Goal: Information Seeking & Learning: Check status

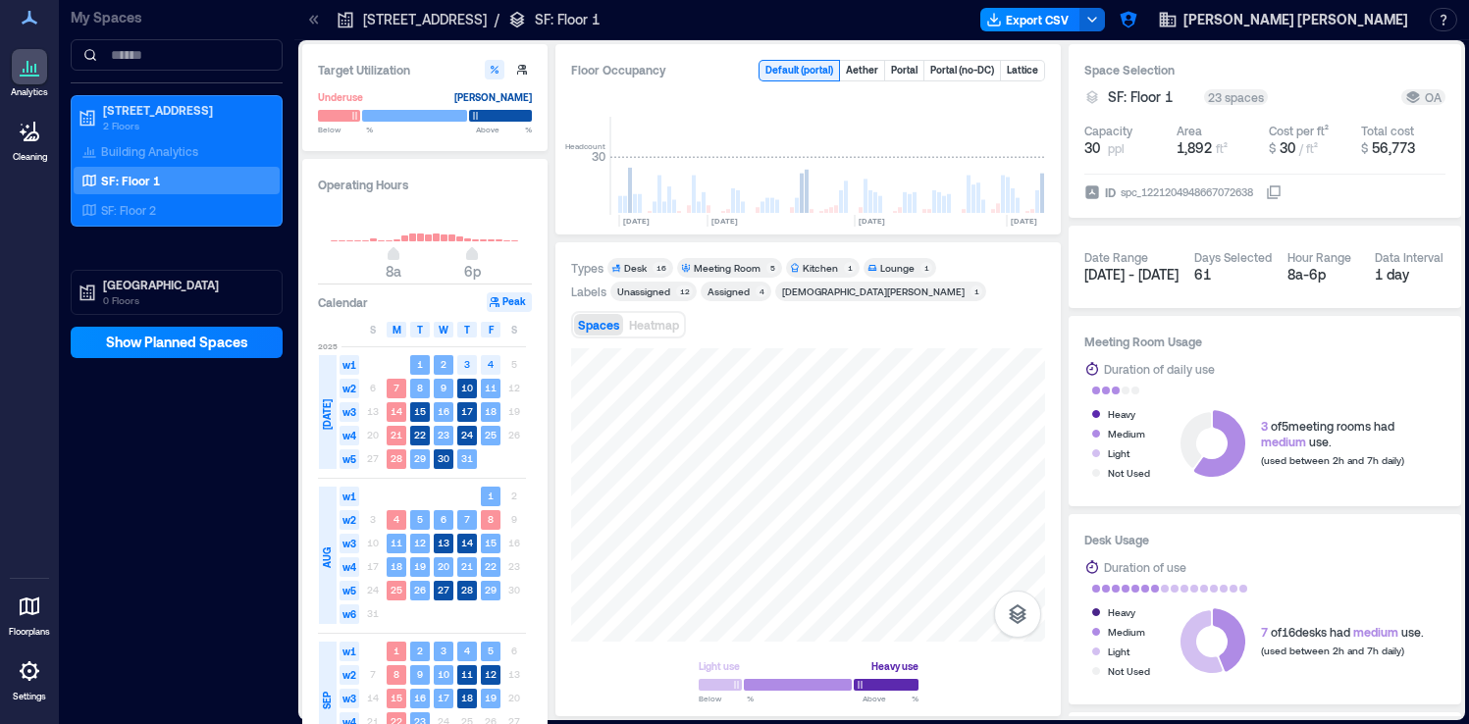
scroll to position [0, 3366]
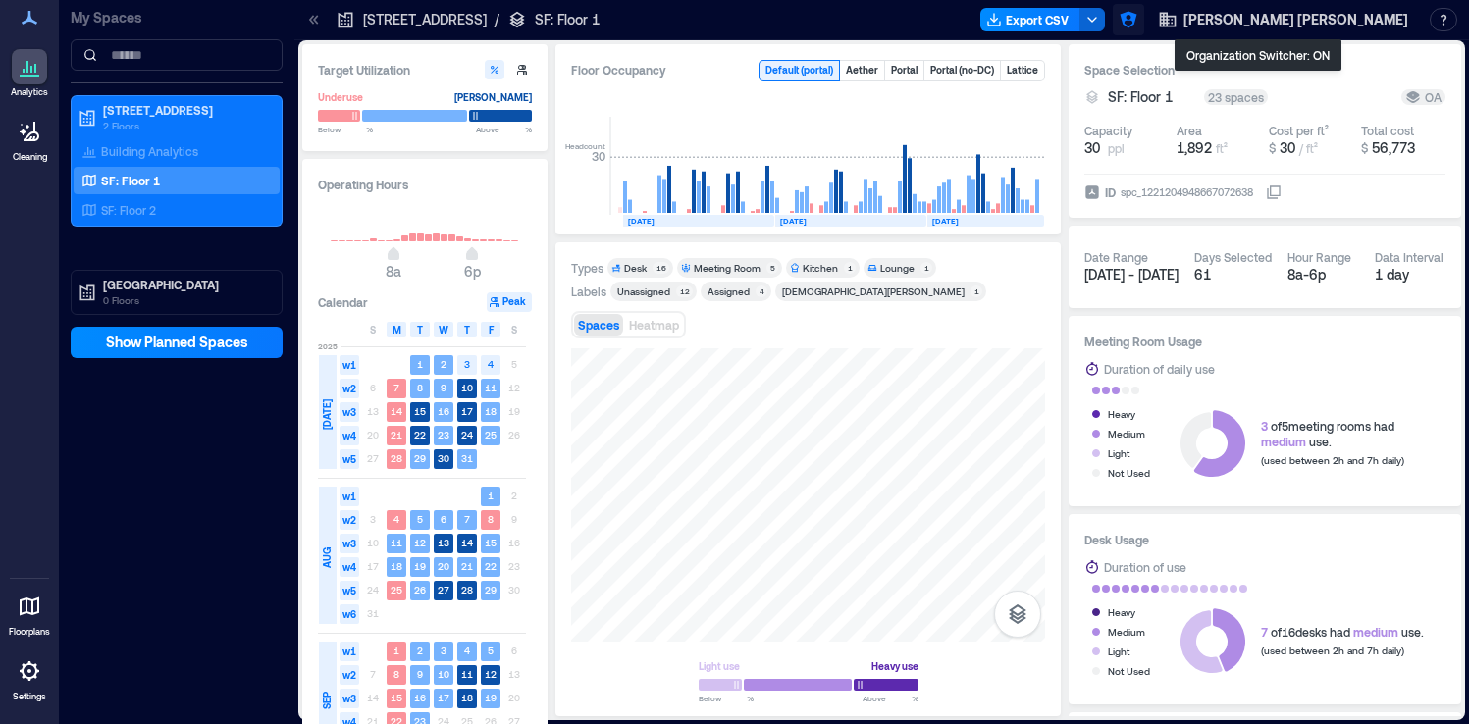
click at [1138, 16] on icon "button" at bounding box center [1129, 20] width 20 height 20
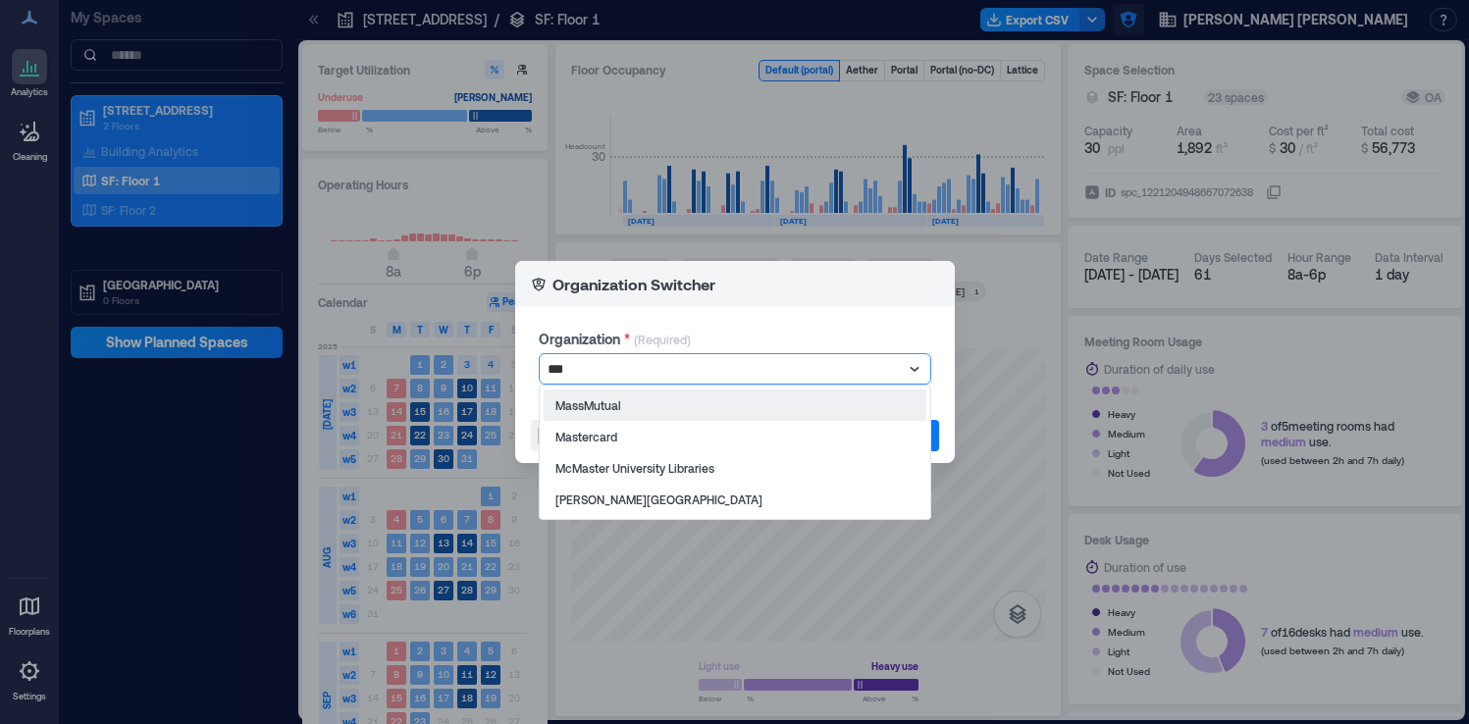
type input "****"
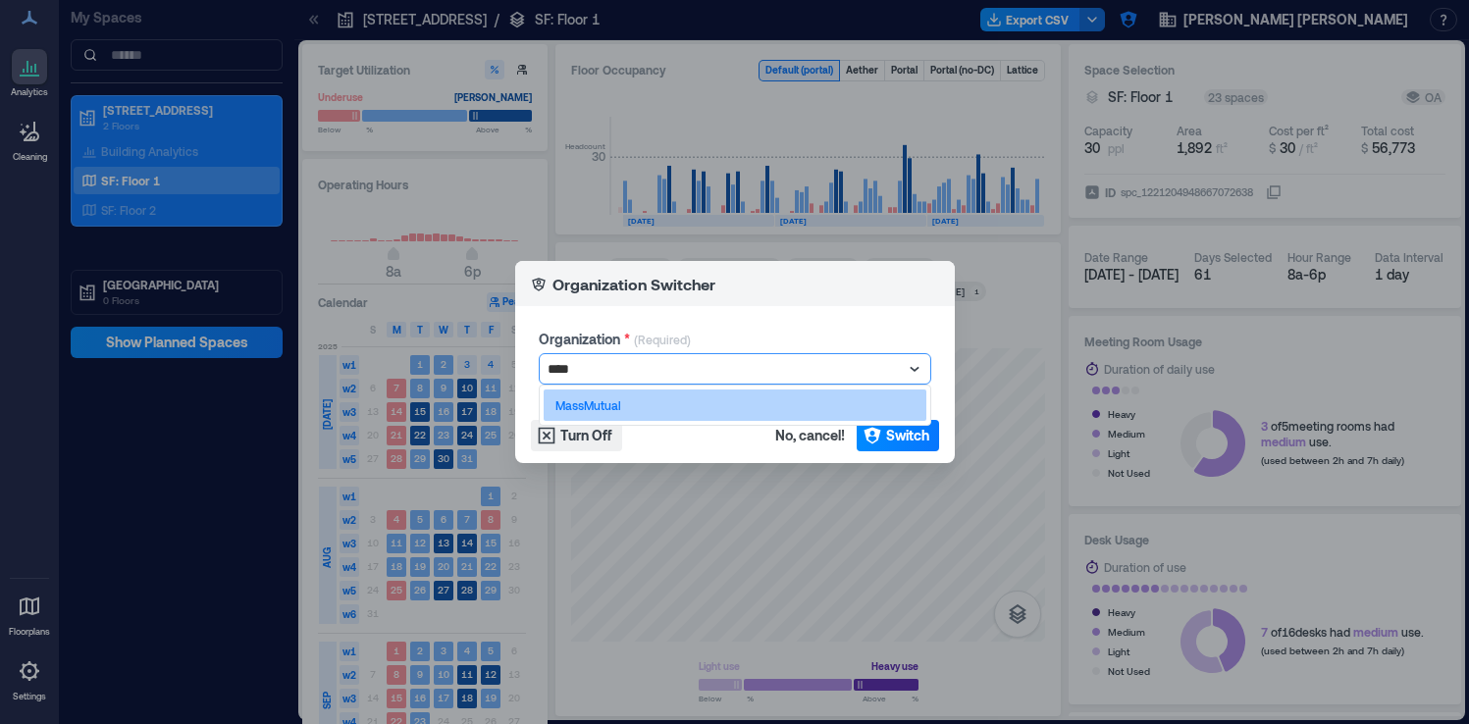
click at [878, 409] on div "MassMutual" at bounding box center [735, 405] width 383 height 31
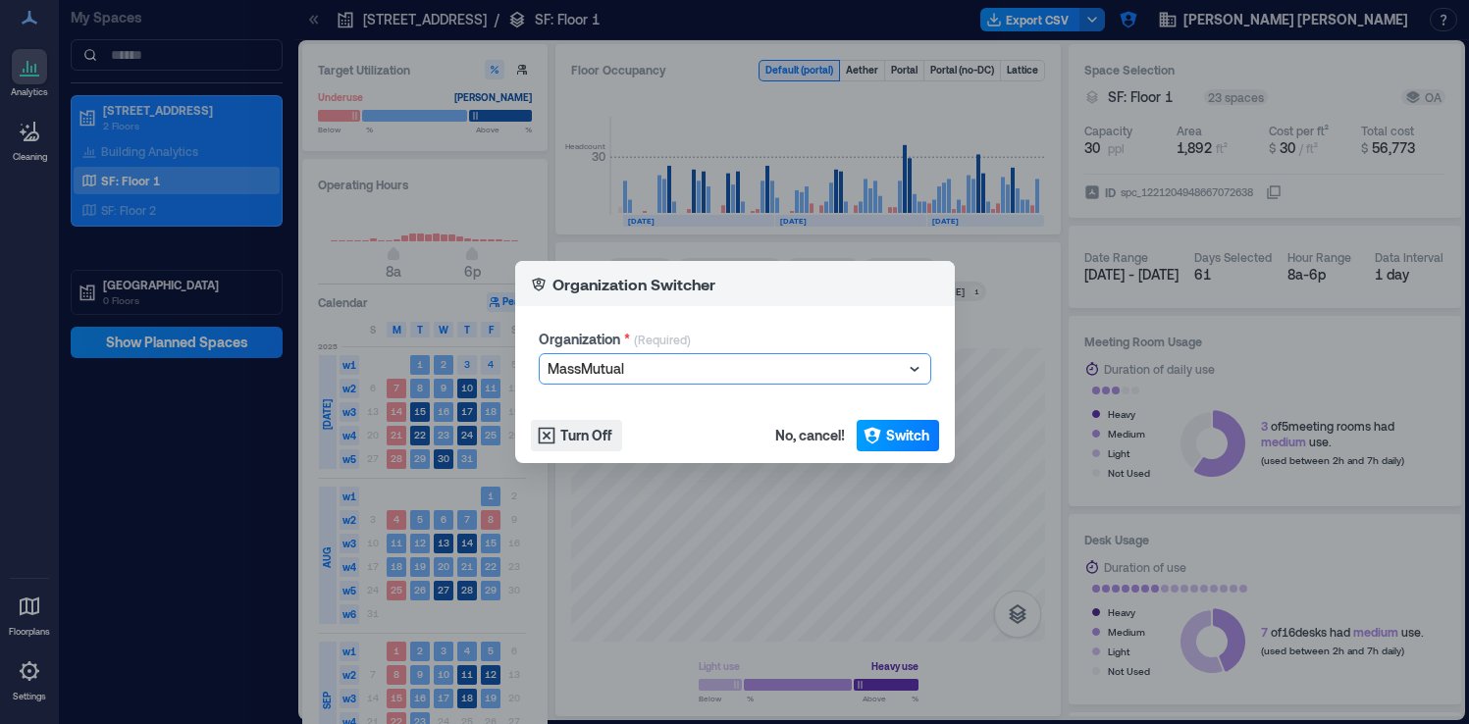
click at [898, 421] on button "Switch" at bounding box center [898, 435] width 82 height 31
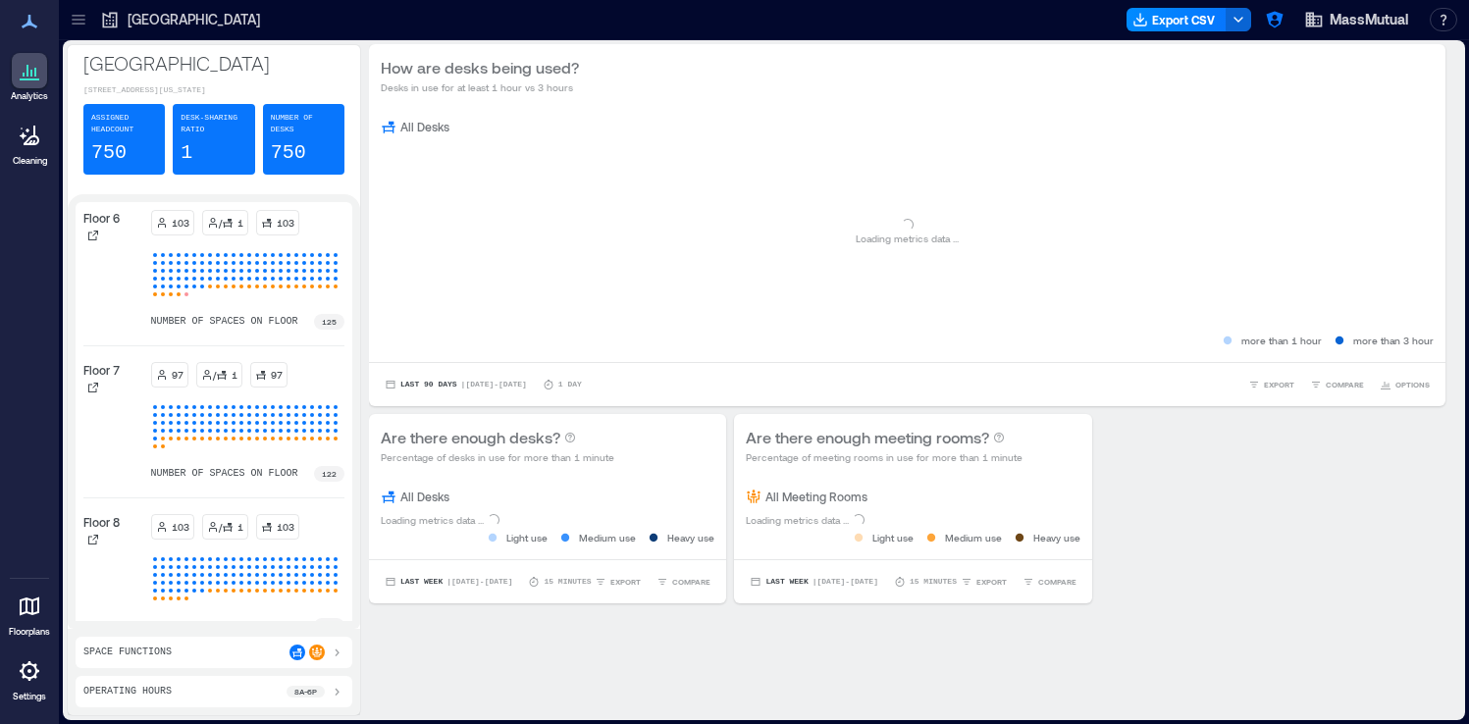
click at [26, 679] on icon at bounding box center [30, 671] width 24 height 24
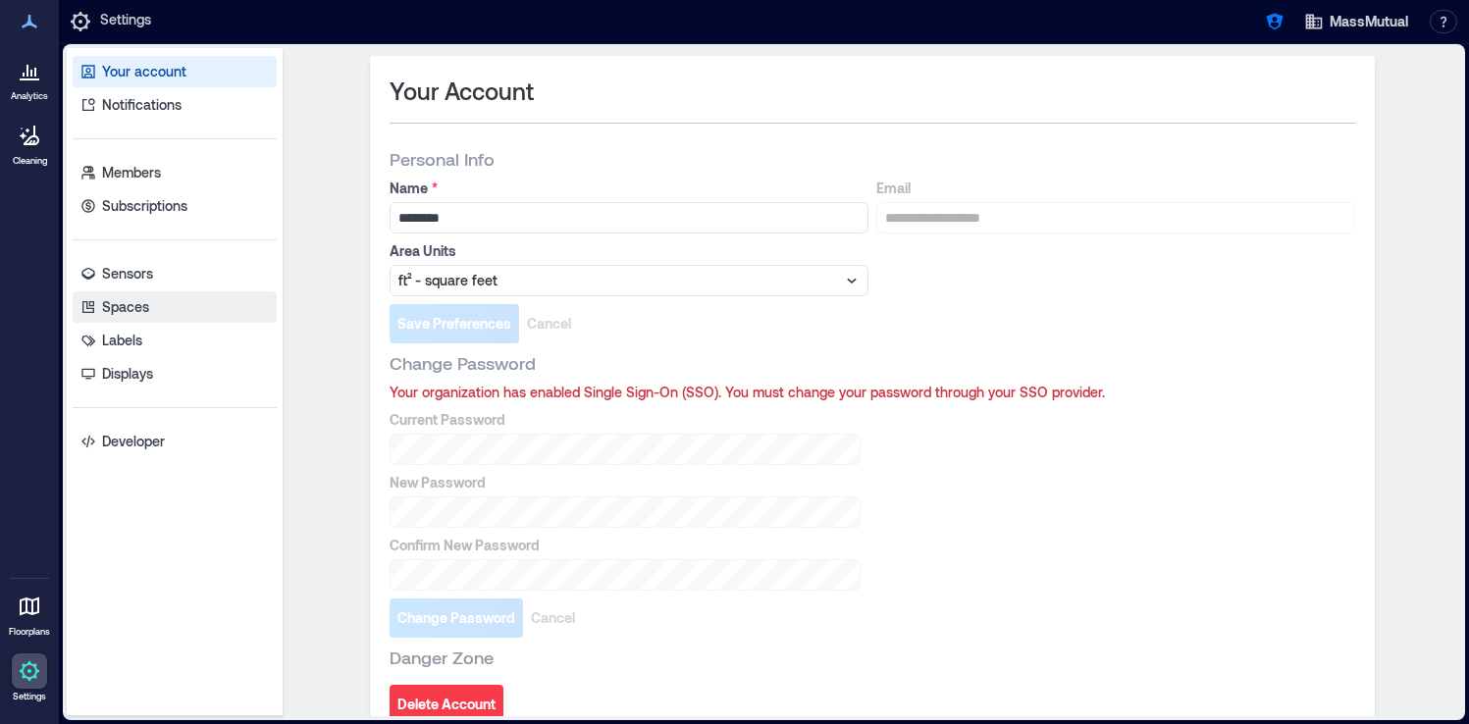
click at [138, 292] on link "Spaces" at bounding box center [175, 306] width 204 height 31
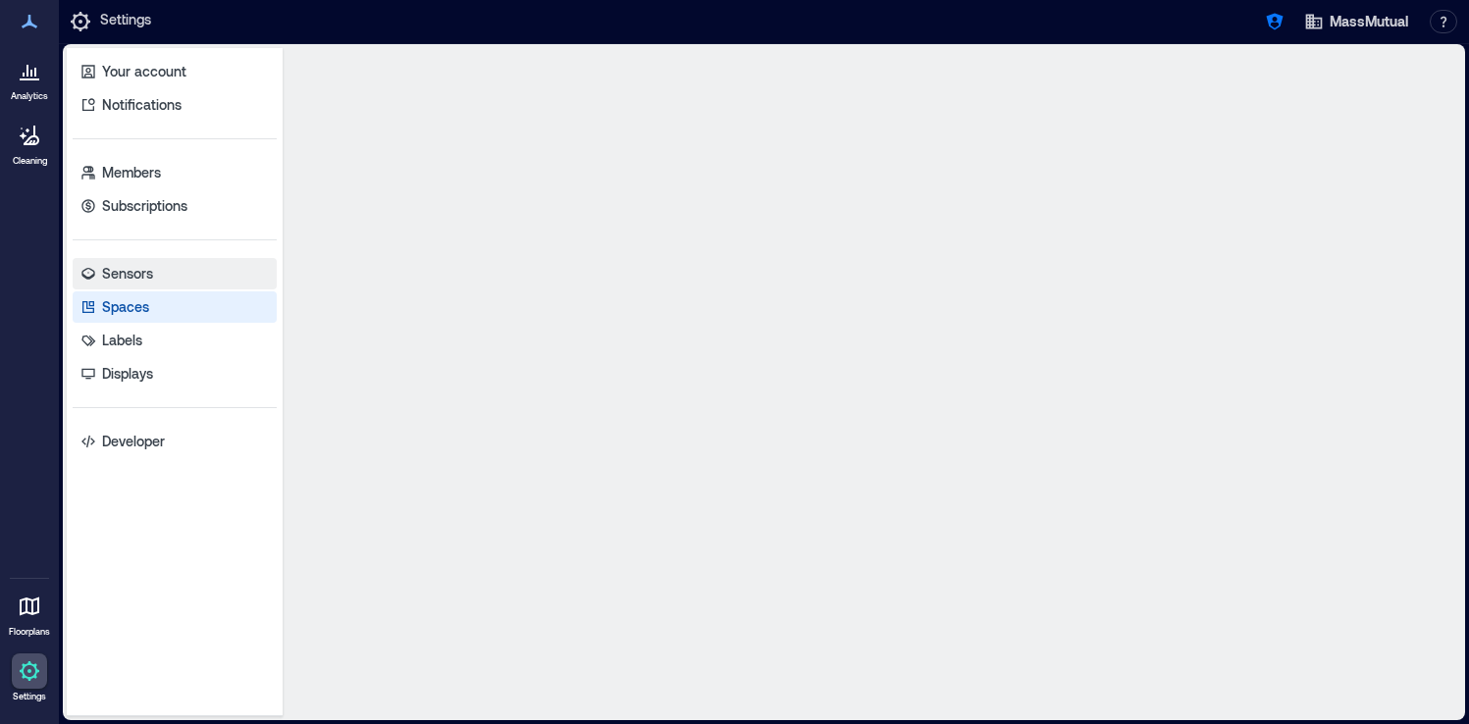
click at [143, 270] on p "Sensors" at bounding box center [127, 274] width 51 height 20
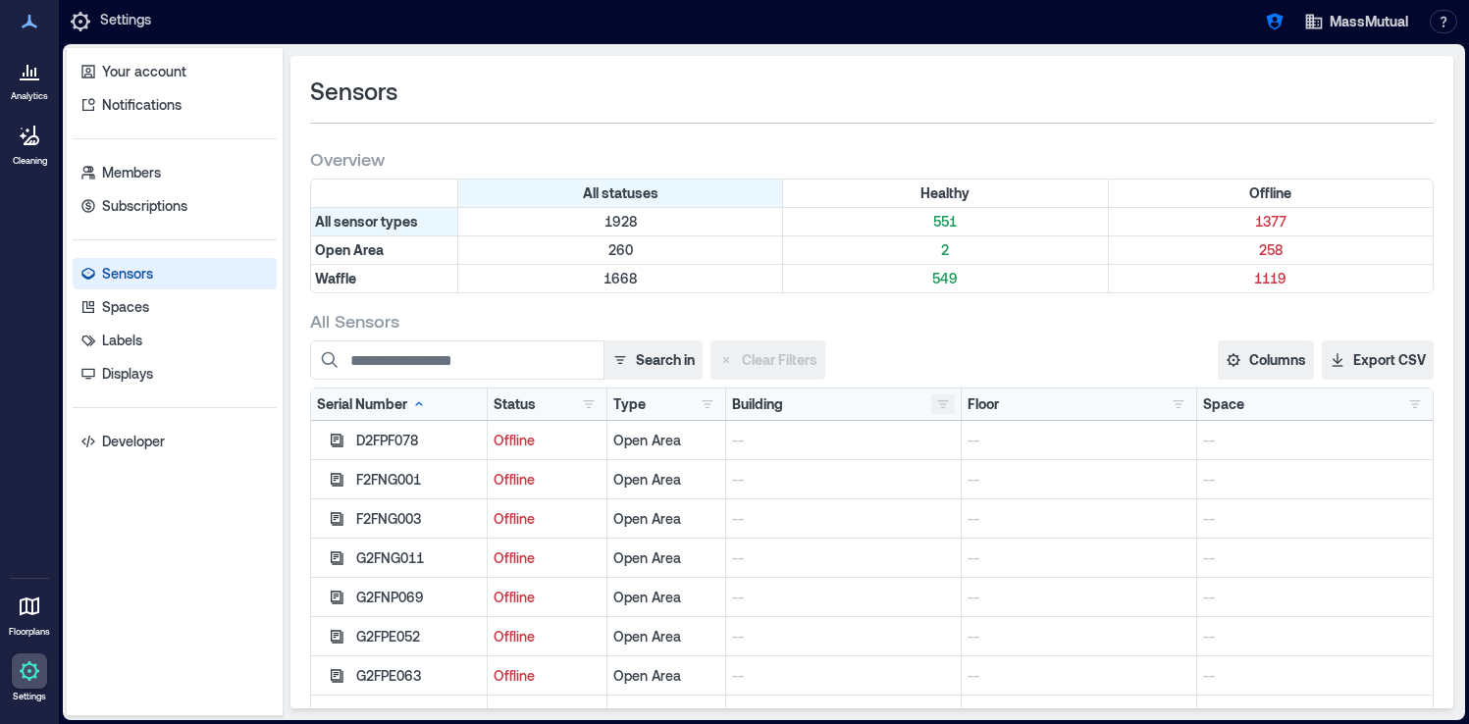
click at [932, 409] on button "button" at bounding box center [943, 405] width 24 height 20
click at [951, 448] on div "Boston 603" at bounding box center [1055, 443] width 226 height 20
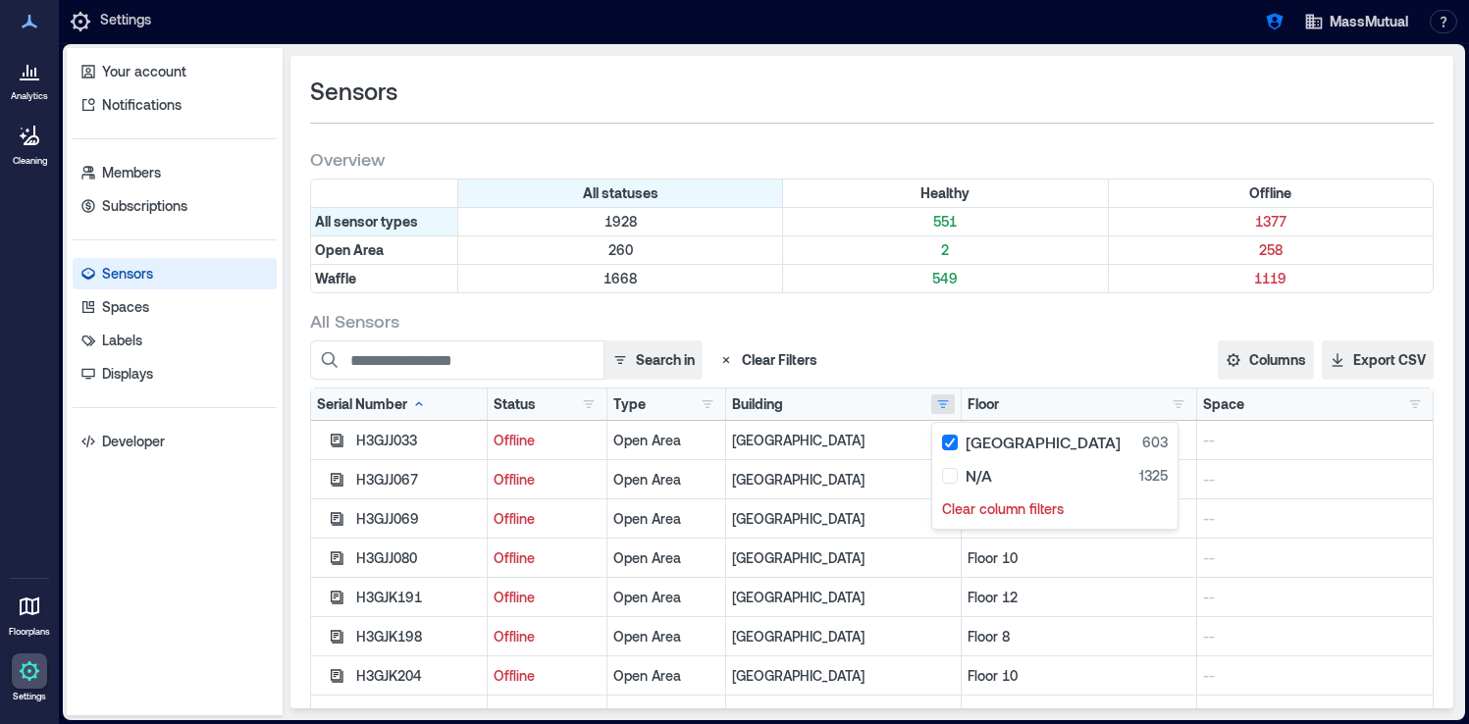
click at [997, 344] on div "Search in Clear Filters" at bounding box center [702, 360] width 785 height 39
click at [595, 403] on button "button" at bounding box center [589, 405] width 24 height 20
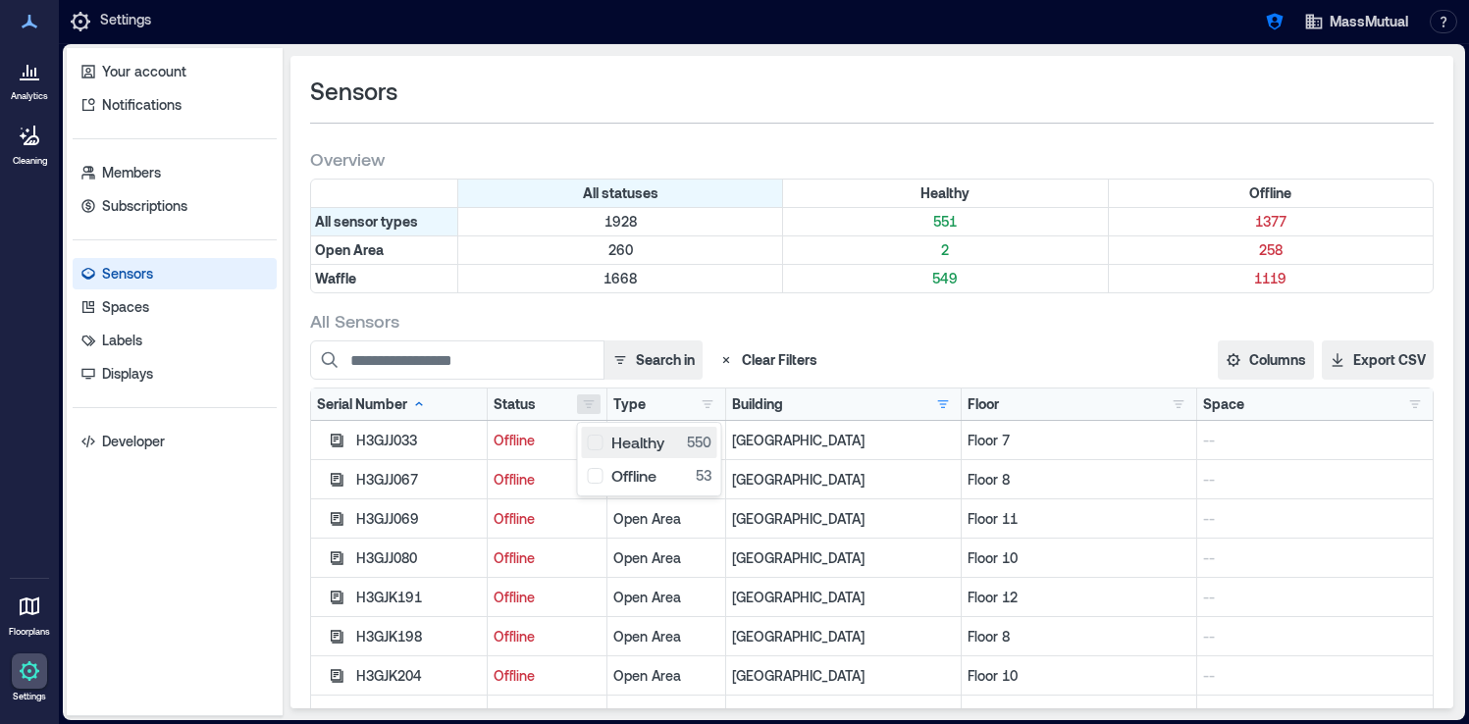
click at [600, 449] on div "Healthy 550" at bounding box center [650, 443] width 124 height 20
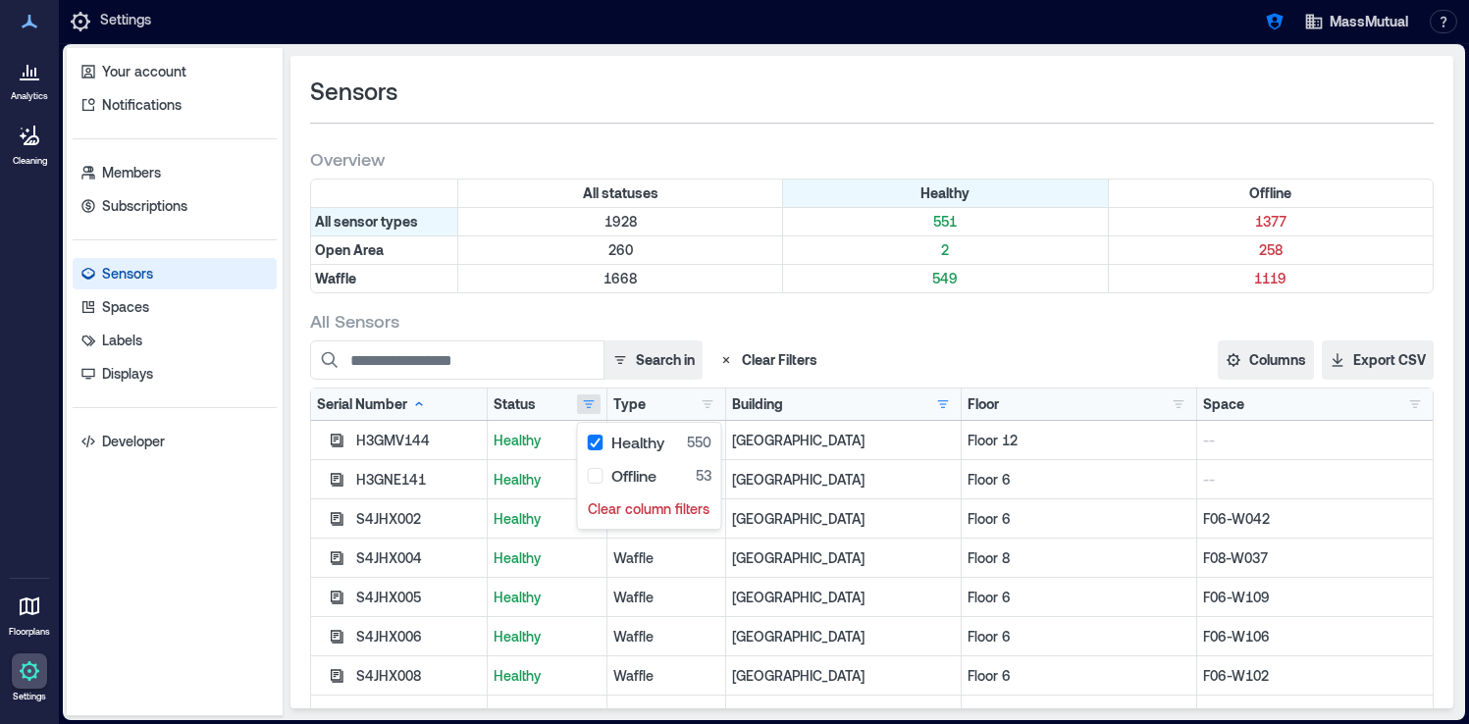
click at [729, 331] on div "All Sensors" at bounding box center [872, 321] width 1124 height 24
click at [714, 402] on button "button" at bounding box center [708, 405] width 24 height 20
click at [583, 411] on button "button" at bounding box center [589, 405] width 24 height 20
click at [594, 469] on div "Offline 53" at bounding box center [650, 476] width 124 height 20
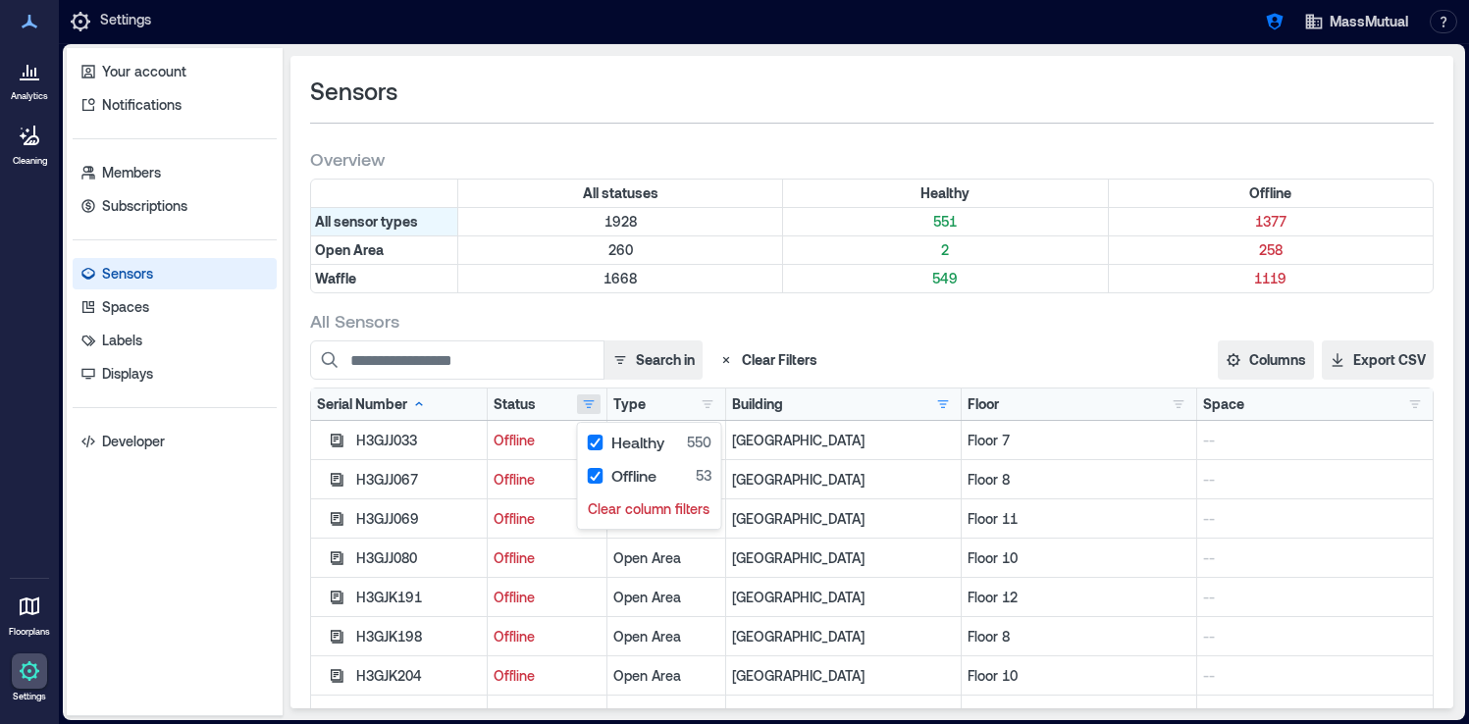
click at [768, 303] on div "Sensors Overview All statuses Healthy Offline All sensor types [PHONE_NUMBER] O…" at bounding box center [871, 382] width 1163 height 653
click at [712, 405] on button "button" at bounding box center [708, 405] width 24 height 20
click at [710, 475] on div "Waffle 556" at bounding box center [781, 476] width 148 height 20
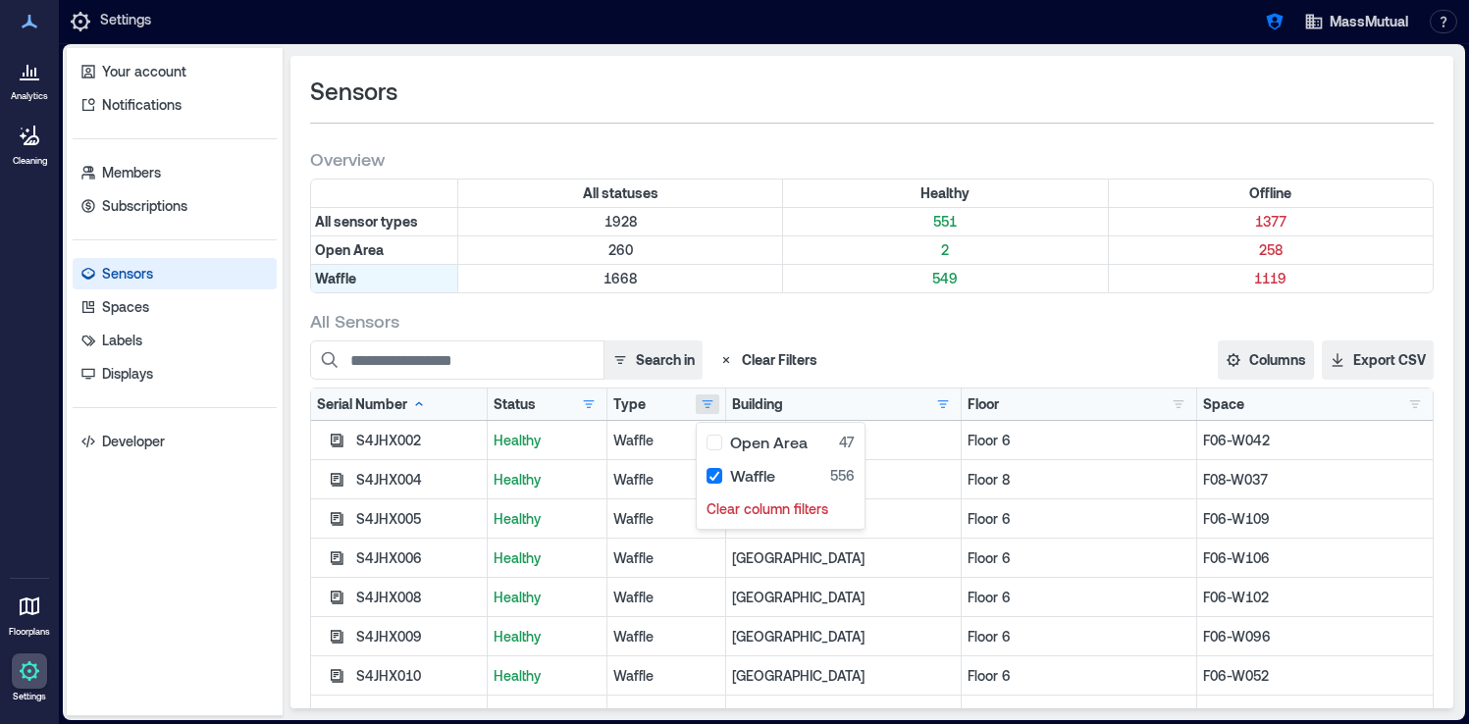
click at [813, 331] on div "All Sensors" at bounding box center [872, 321] width 1124 height 24
click at [581, 408] on button "button" at bounding box center [589, 405] width 24 height 20
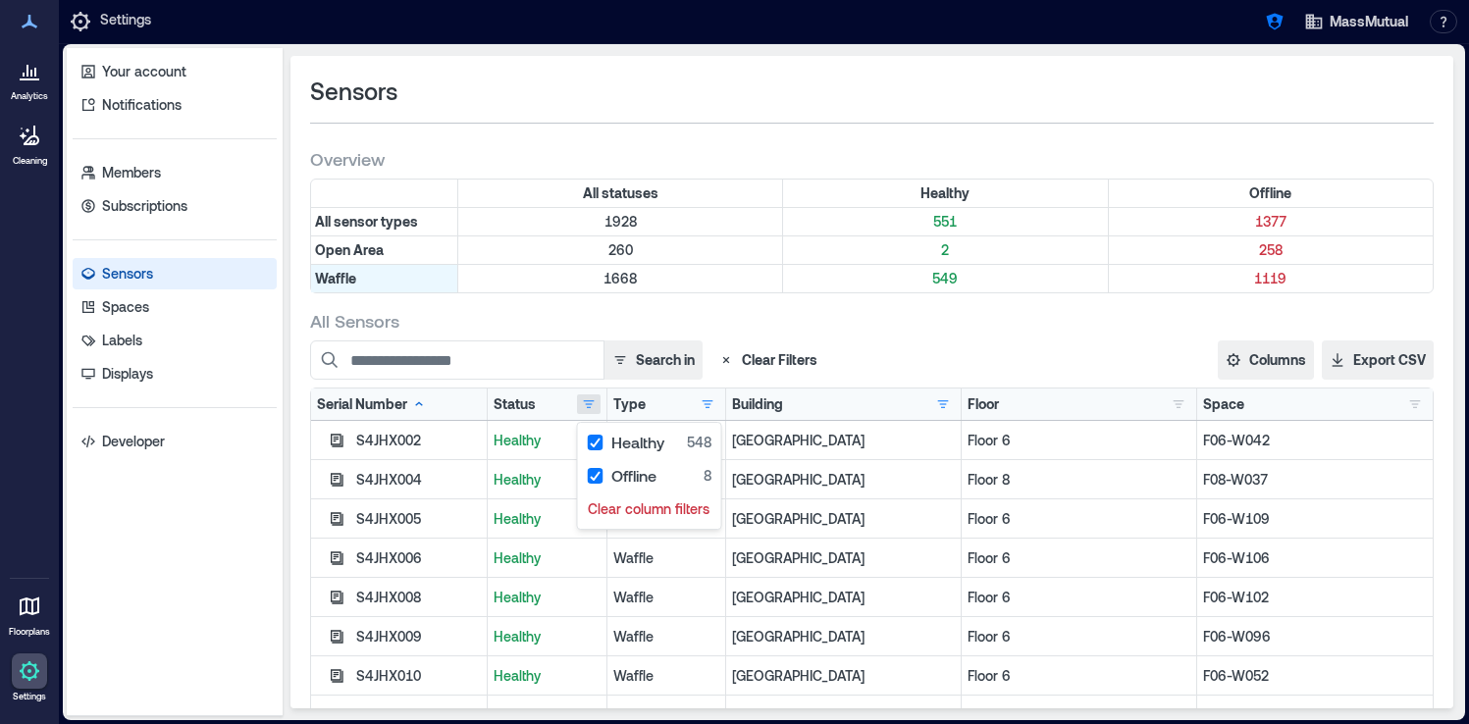
click at [832, 312] on div "All Sensors" at bounding box center [872, 321] width 1124 height 24
click at [24, 78] on icon at bounding box center [30, 71] width 24 height 24
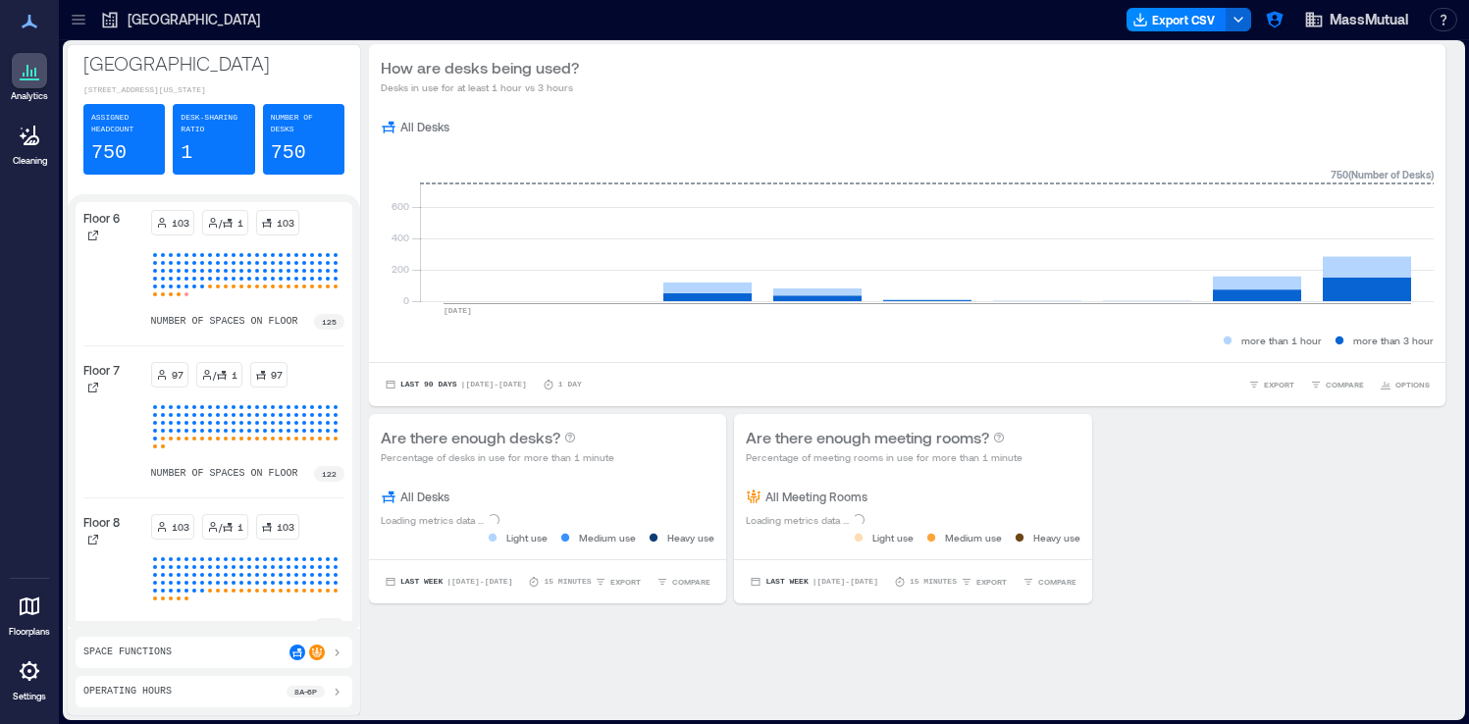
click at [66, 27] on div at bounding box center [78, 19] width 31 height 31
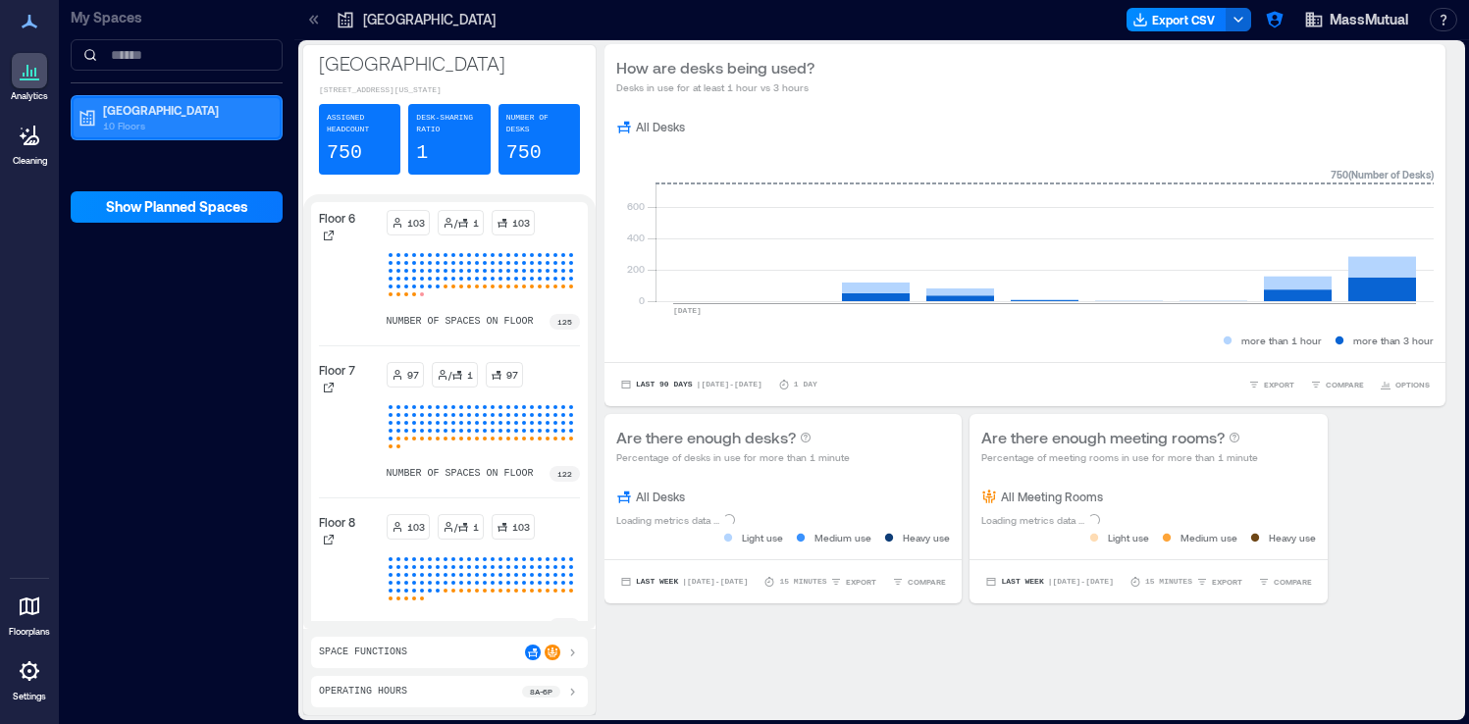
click at [123, 127] on p "10 Floors" at bounding box center [185, 126] width 165 height 16
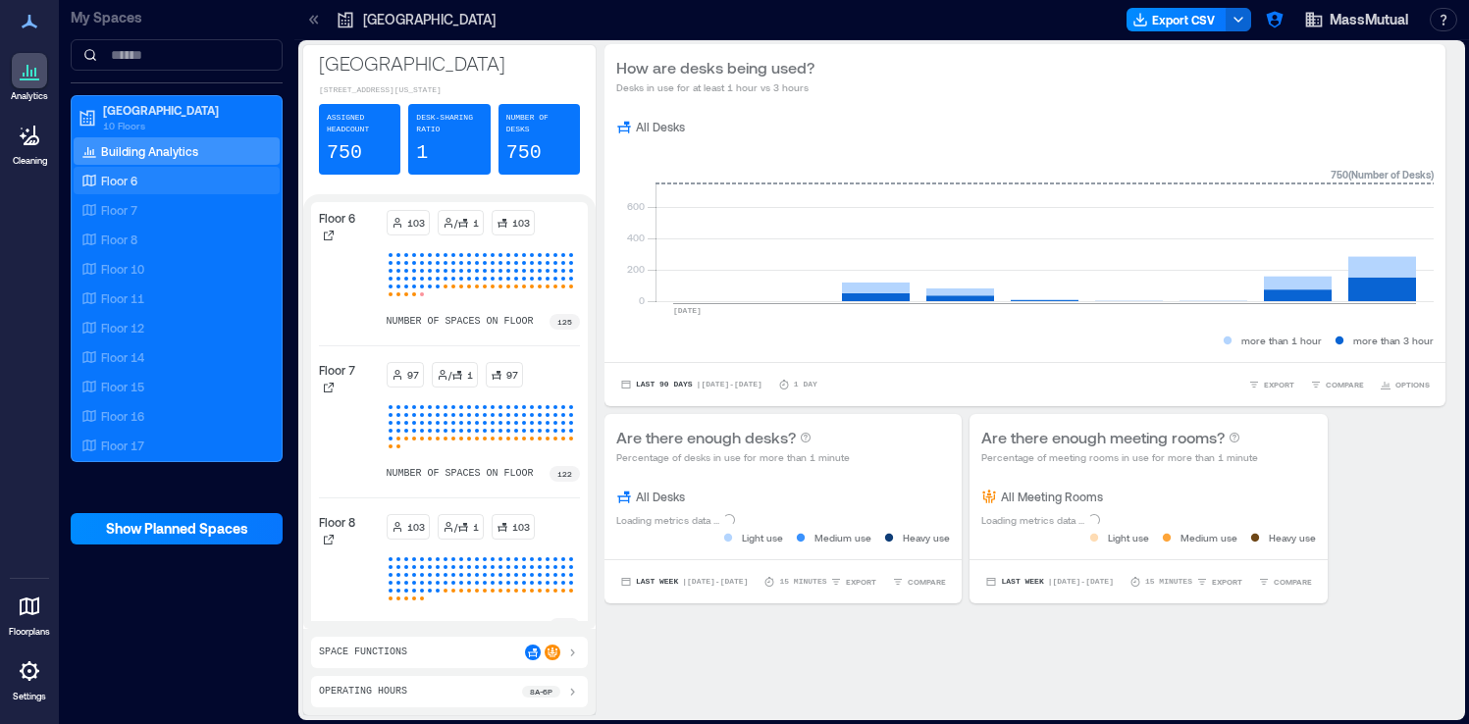
click at [175, 183] on div "Floor 6" at bounding box center [173, 181] width 190 height 20
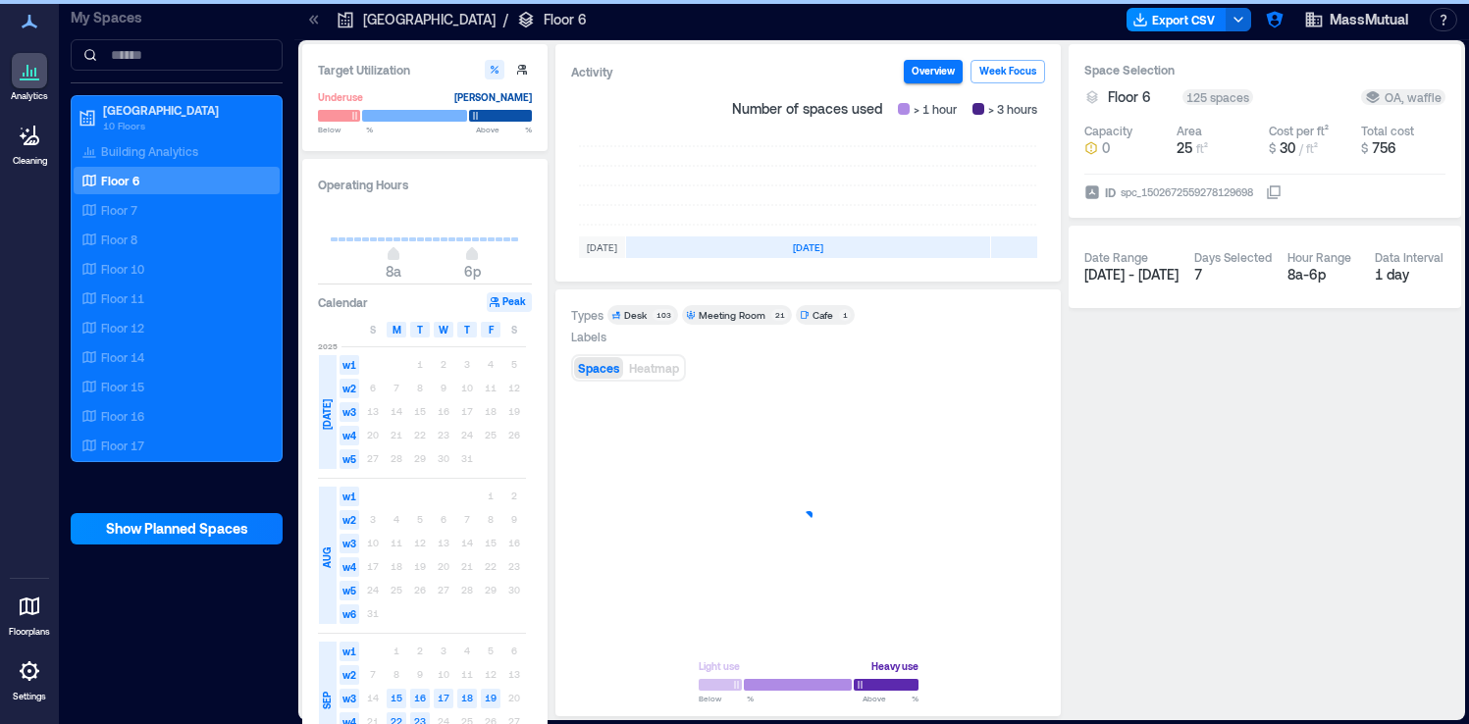
scroll to position [0, 602]
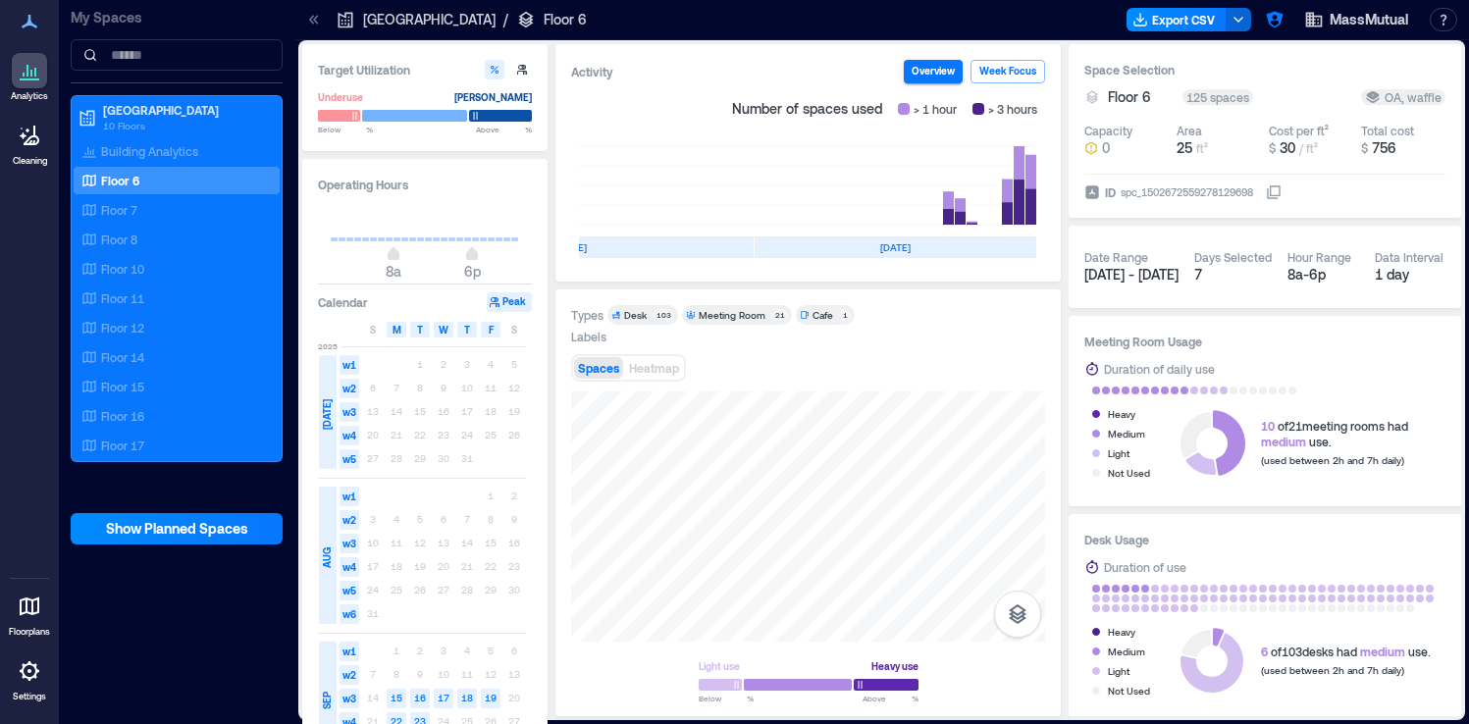
click at [316, 12] on icon at bounding box center [314, 20] width 20 height 20
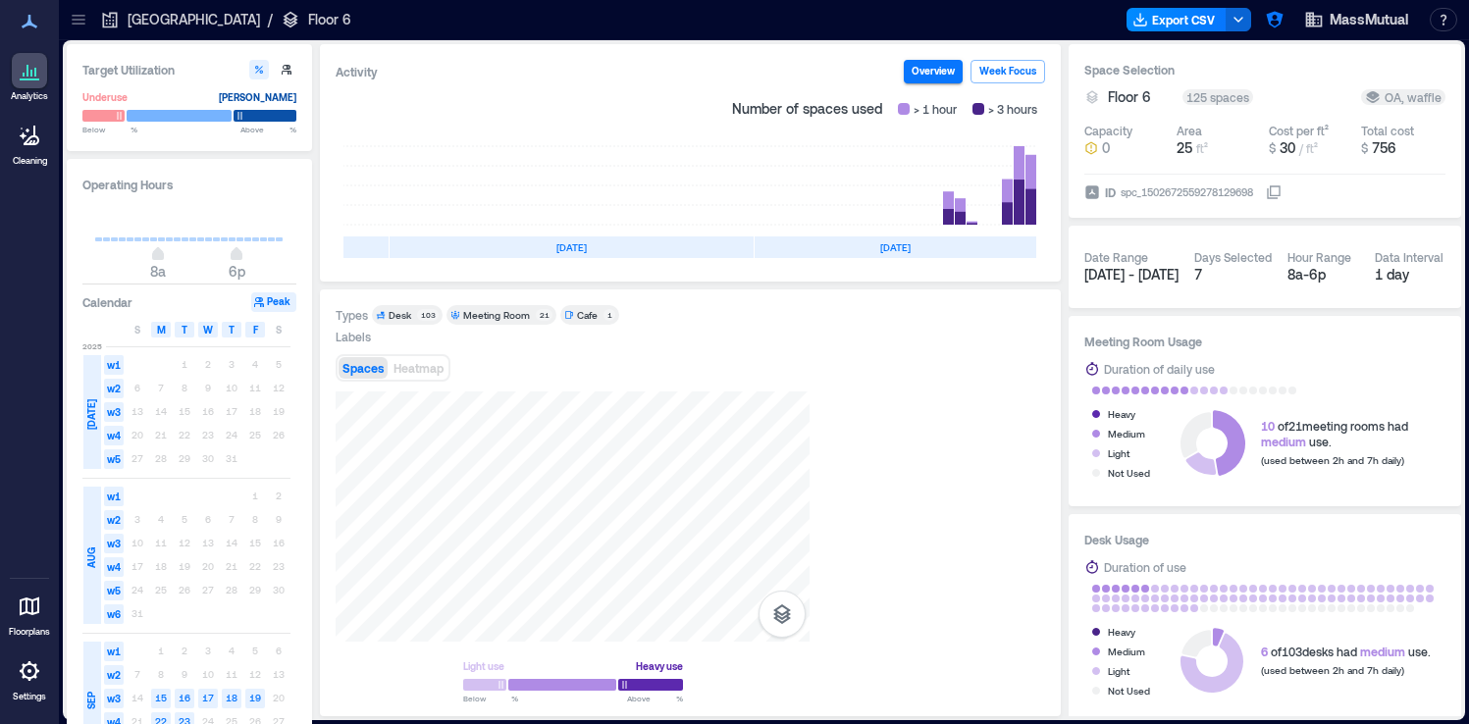
scroll to position [0, 366]
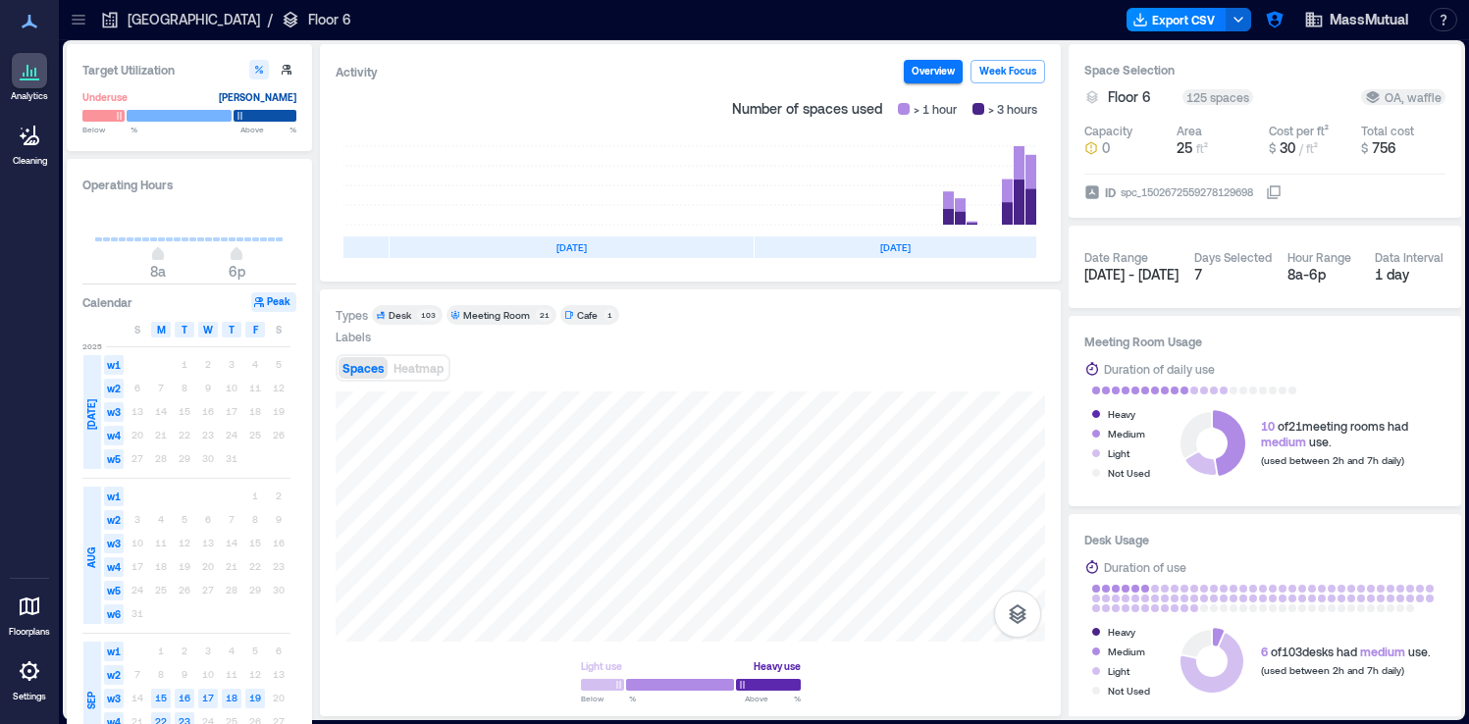
click at [426, 317] on div "103" at bounding box center [428, 315] width 22 height 12
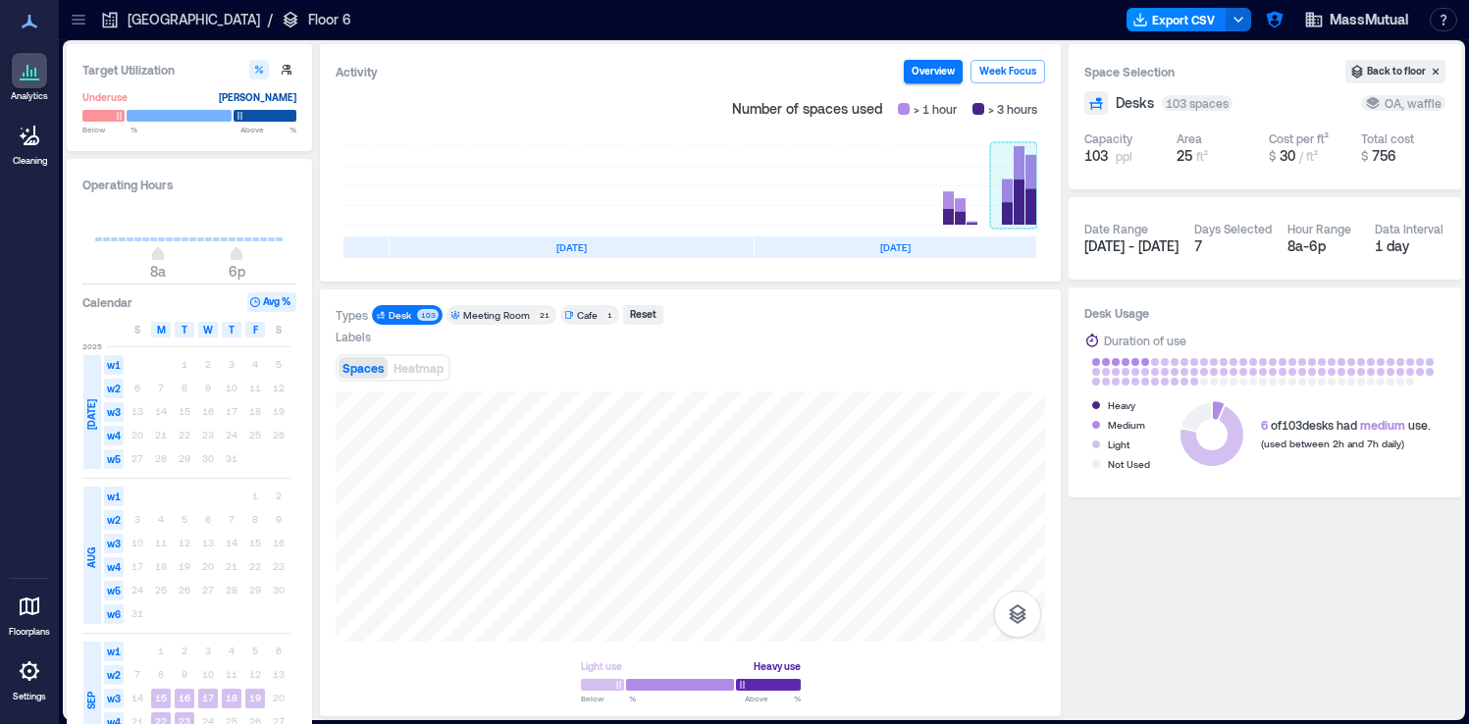
click at [1010, 199] on rect at bounding box center [1013, 185] width 47 height 79
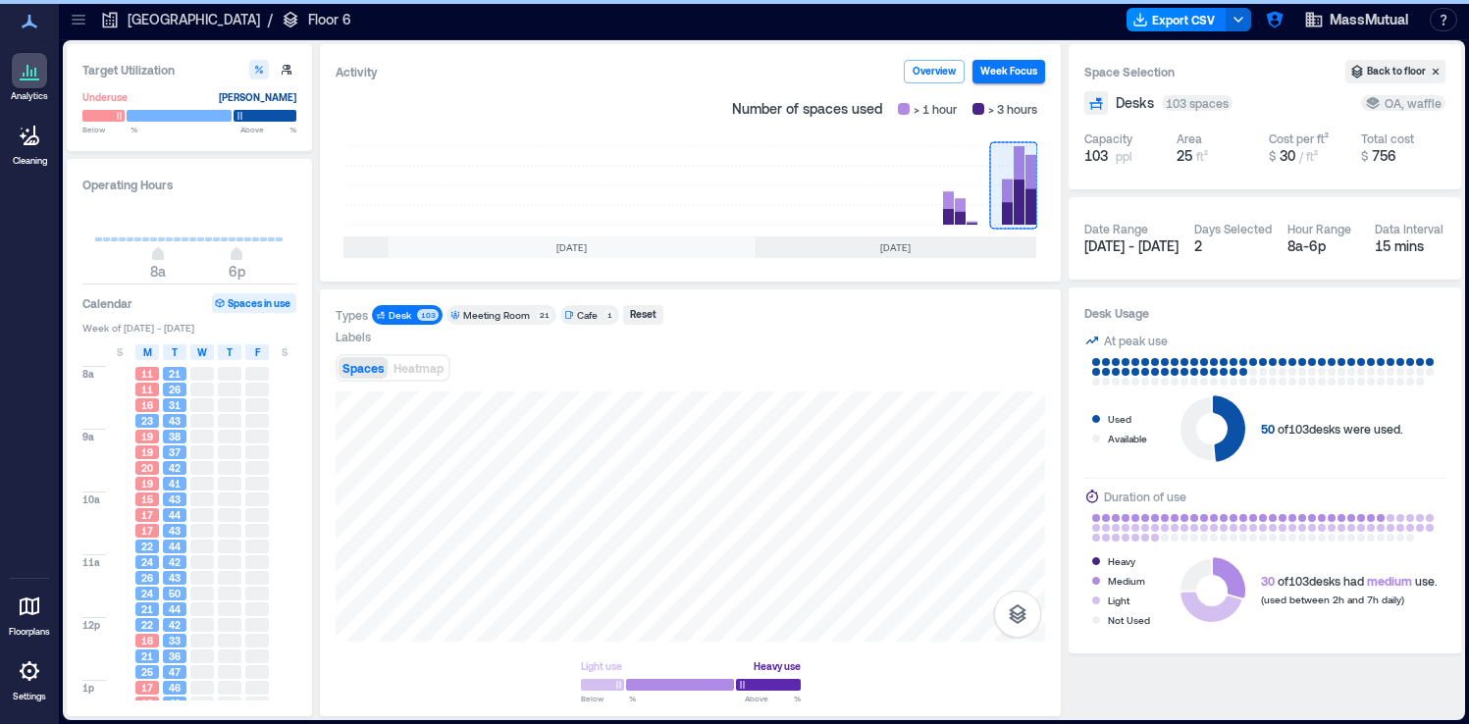
click at [536, 314] on div "21" at bounding box center [544, 315] width 17 height 12
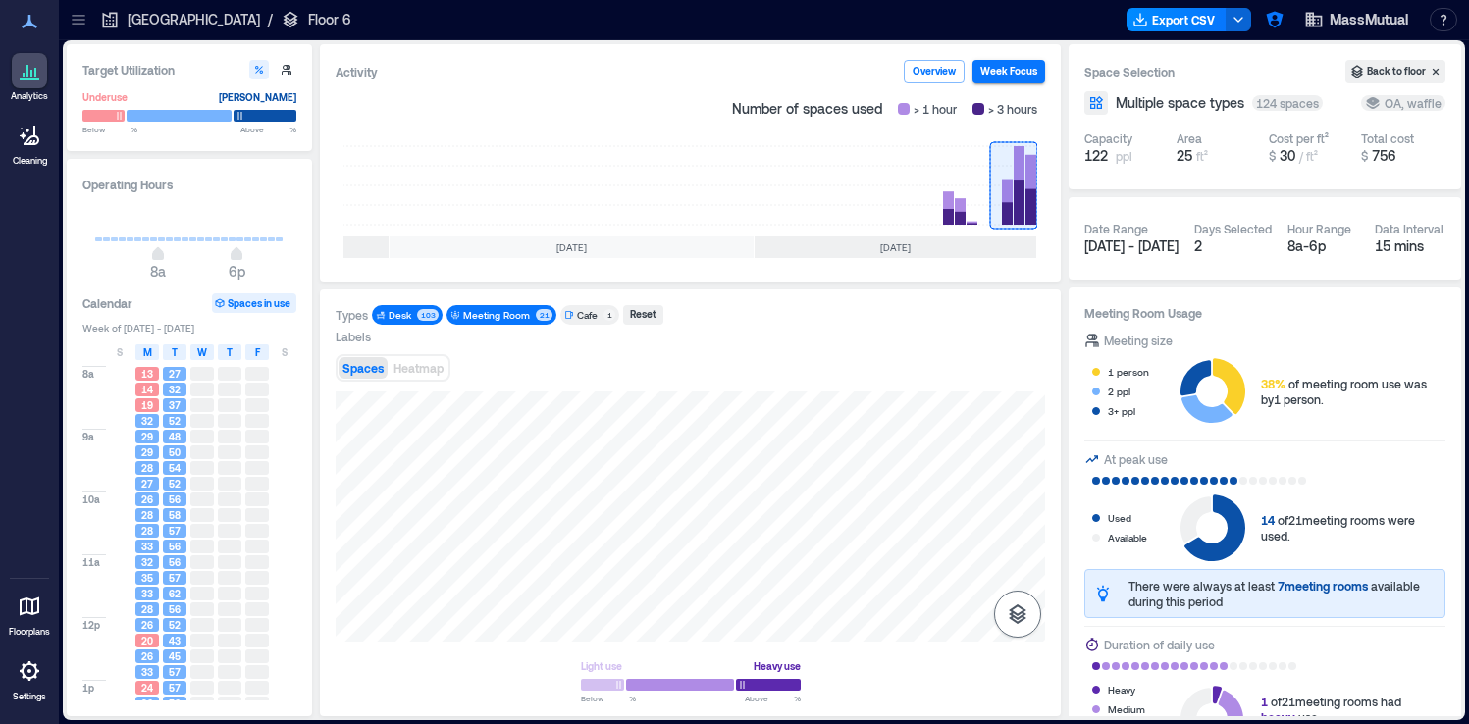
click at [1018, 621] on icon "button" at bounding box center [1018, 615] width 18 height 20
click at [1023, 500] on icon "button" at bounding box center [1018, 511] width 24 height 24
